Goal: Information Seeking & Learning: Learn about a topic

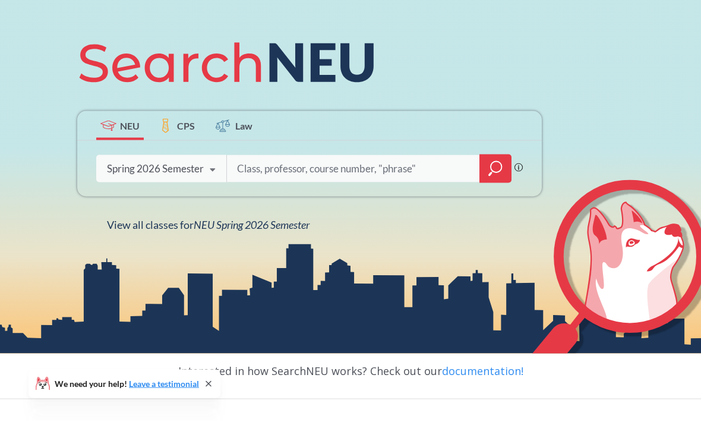
scroll to position [131, 0]
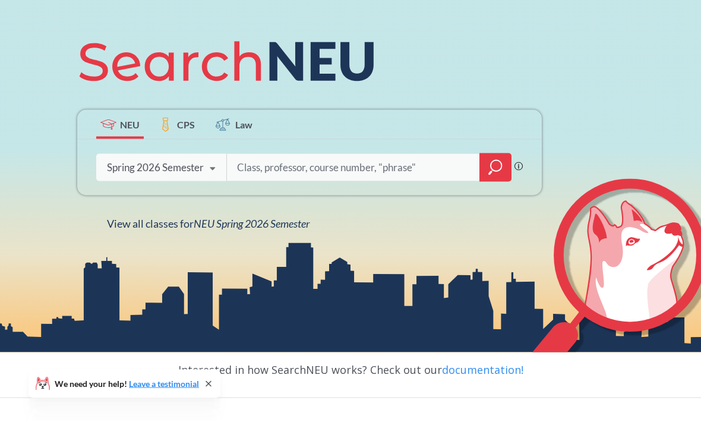
click at [214, 176] on icon at bounding box center [212, 169] width 23 height 33
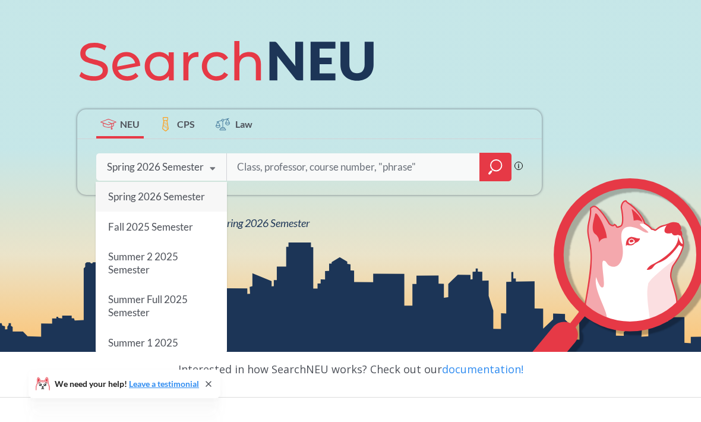
click at [201, 203] on span "Spring 2026 Semester" at bounding box center [156, 196] width 97 height 12
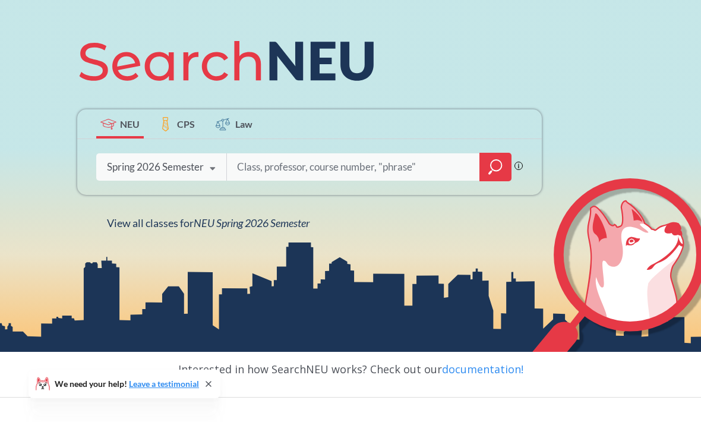
scroll to position [171, 0]
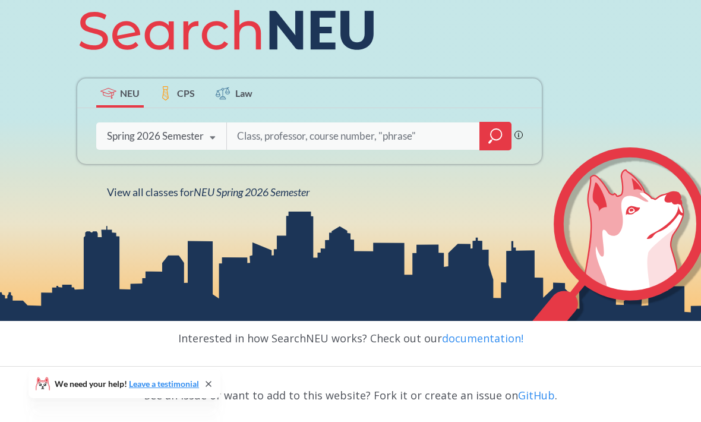
click at [336, 146] on input "search" at bounding box center [353, 136] width 235 height 25
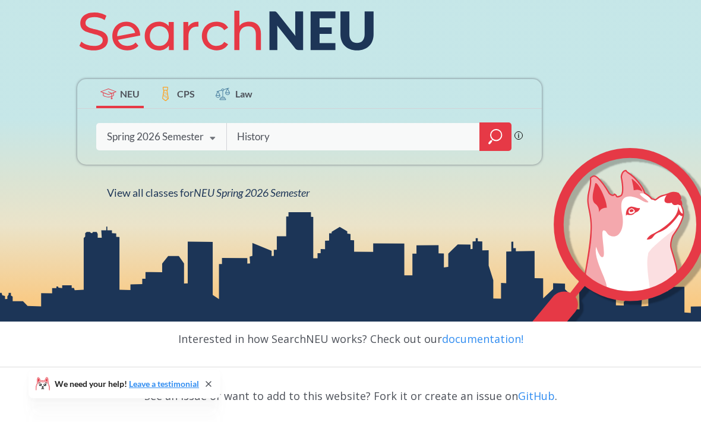
type input "History"
click at [499, 143] on icon "magnifying glass" at bounding box center [495, 136] width 14 height 17
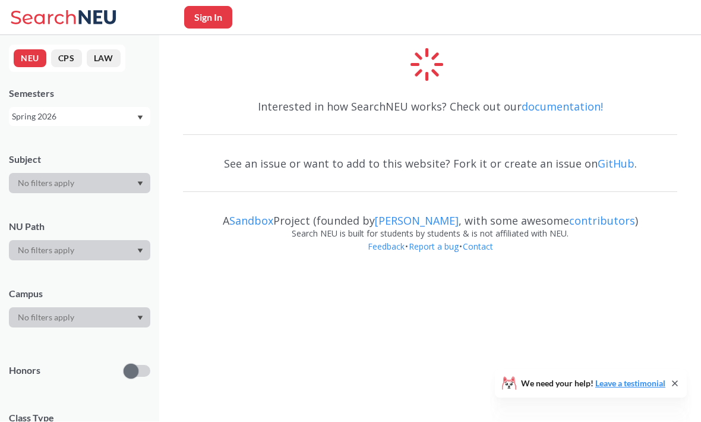
click at [96, 185] on div at bounding box center [79, 183] width 141 height 20
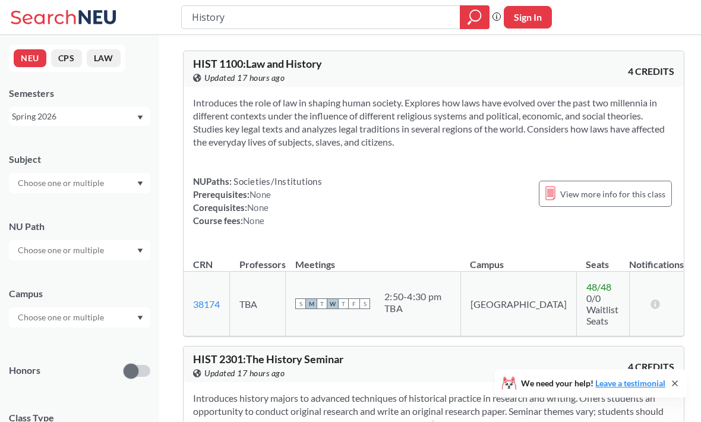
scroll to position [1, 0]
click at [140, 188] on div at bounding box center [79, 183] width 141 height 20
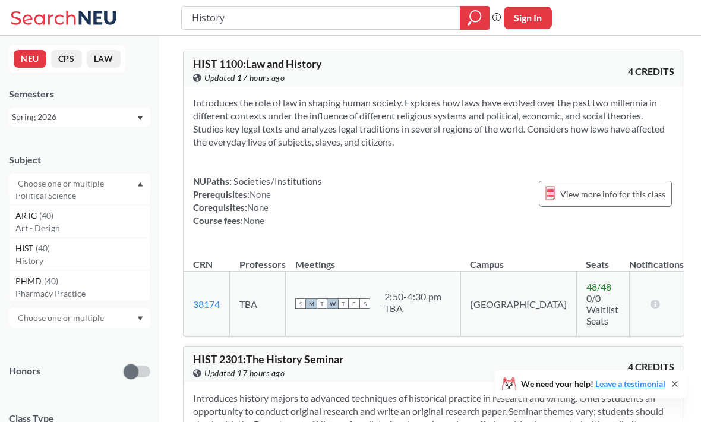
scroll to position [577, 0]
click at [94, 266] on p "History" at bounding box center [82, 260] width 134 height 12
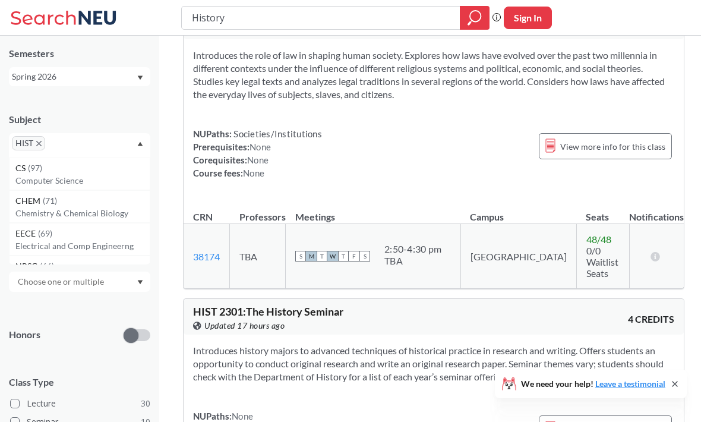
scroll to position [23, 0]
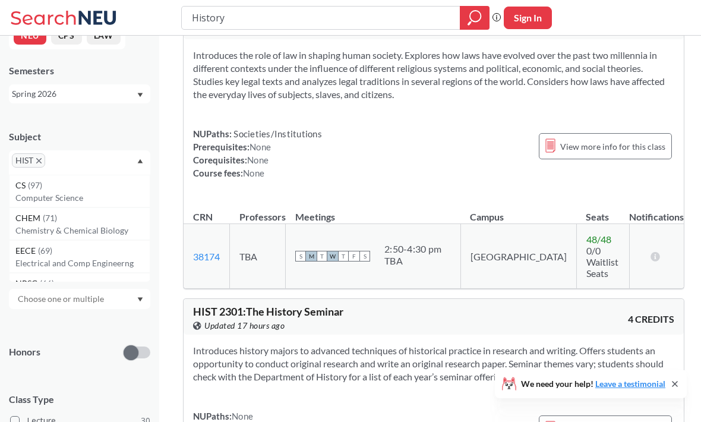
click at [99, 306] on input "text" at bounding box center [62, 299] width 100 height 14
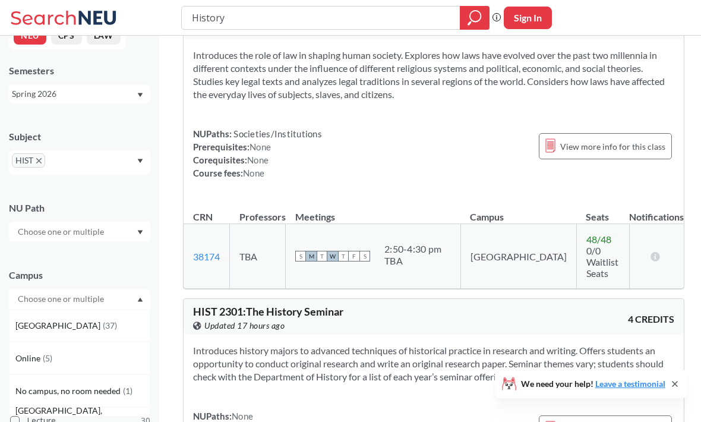
scroll to position [101, 0]
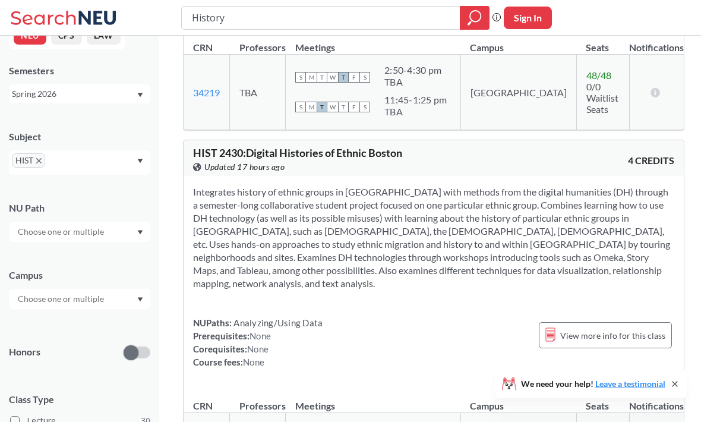
scroll to position [11217, 0]
